Goal: Ask a question

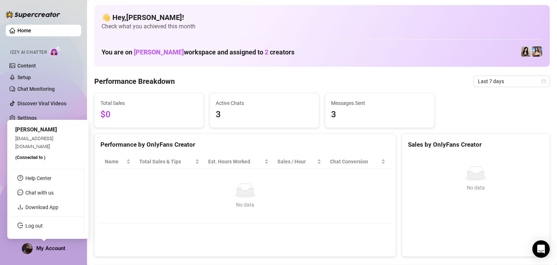
click at [54, 245] on span "My Account" at bounding box center [50, 248] width 29 height 7
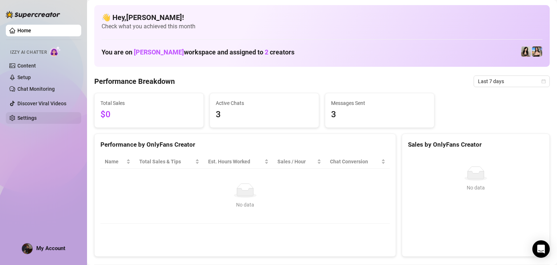
click at [26, 117] on link "Settings" at bounding box center [26, 118] width 19 height 6
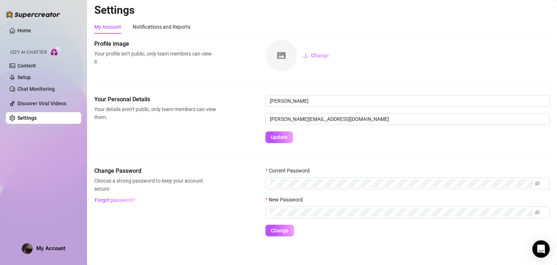
scroll to position [4, 0]
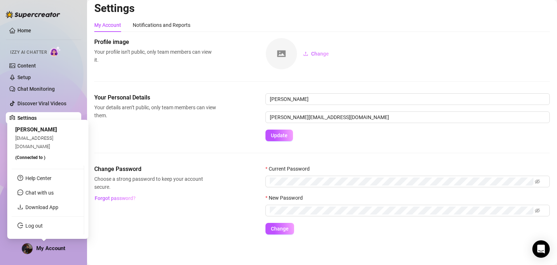
click at [45, 245] on span "My Account" at bounding box center [50, 248] width 29 height 7
click at [0, 182] on aside "Home Izzy AI Chatter Content Setup Chat Monitoring Discover Viral Videos Settin…" at bounding box center [43, 132] width 87 height 265
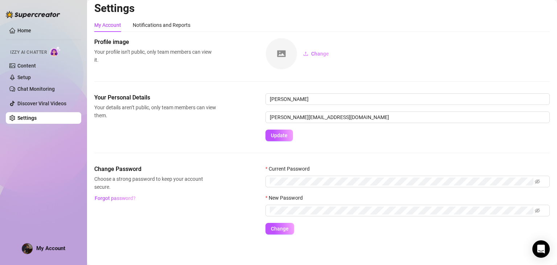
click at [32, 120] on link "Settings" at bounding box center [26, 118] width 19 height 6
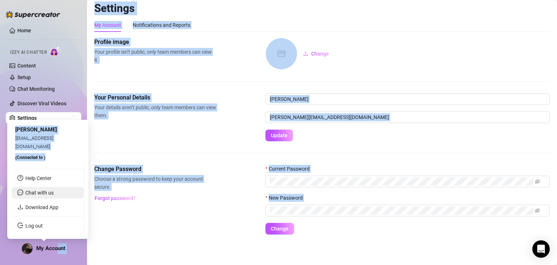
drag, startPoint x: 58, startPoint y: 249, endPoint x: 51, endPoint y: 197, distance: 52.4
click at [55, 199] on body "Home Izzy AI Chatter Content Setup Chat Monitoring Discover Viral Videos Settin…" at bounding box center [278, 132] width 557 height 265
click at [33, 181] on link "Help Center" at bounding box center [38, 178] width 26 height 6
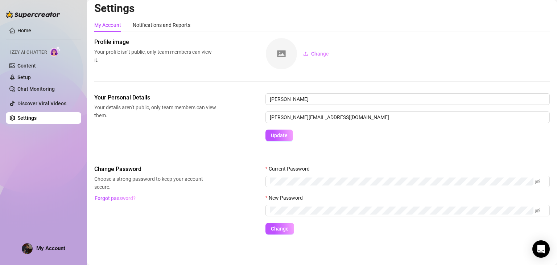
click at [47, 153] on div "Home Izzy AI Chatter Content Setup Chat Monitoring Discover Viral Videos Settin…" at bounding box center [43, 129] width 75 height 258
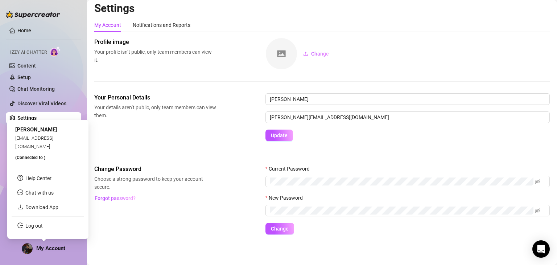
click at [39, 247] on span "My Account" at bounding box center [50, 248] width 29 height 7
drag, startPoint x: 37, startPoint y: 192, endPoint x: 50, endPoint y: 189, distance: 13.0
click at [37, 192] on span "Chat with us" at bounding box center [39, 193] width 28 height 6
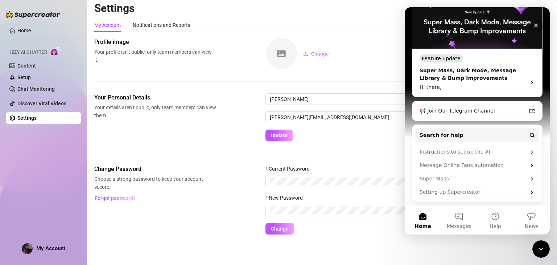
scroll to position [0, 0]
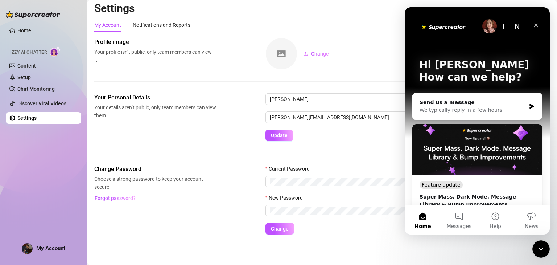
click at [39, 172] on div "Home Izzy AI Chatter Content Setup Chat Monitoring Discover Viral Videos Settin…" at bounding box center [43, 129] width 75 height 258
